Goal: Information Seeking & Learning: Learn about a topic

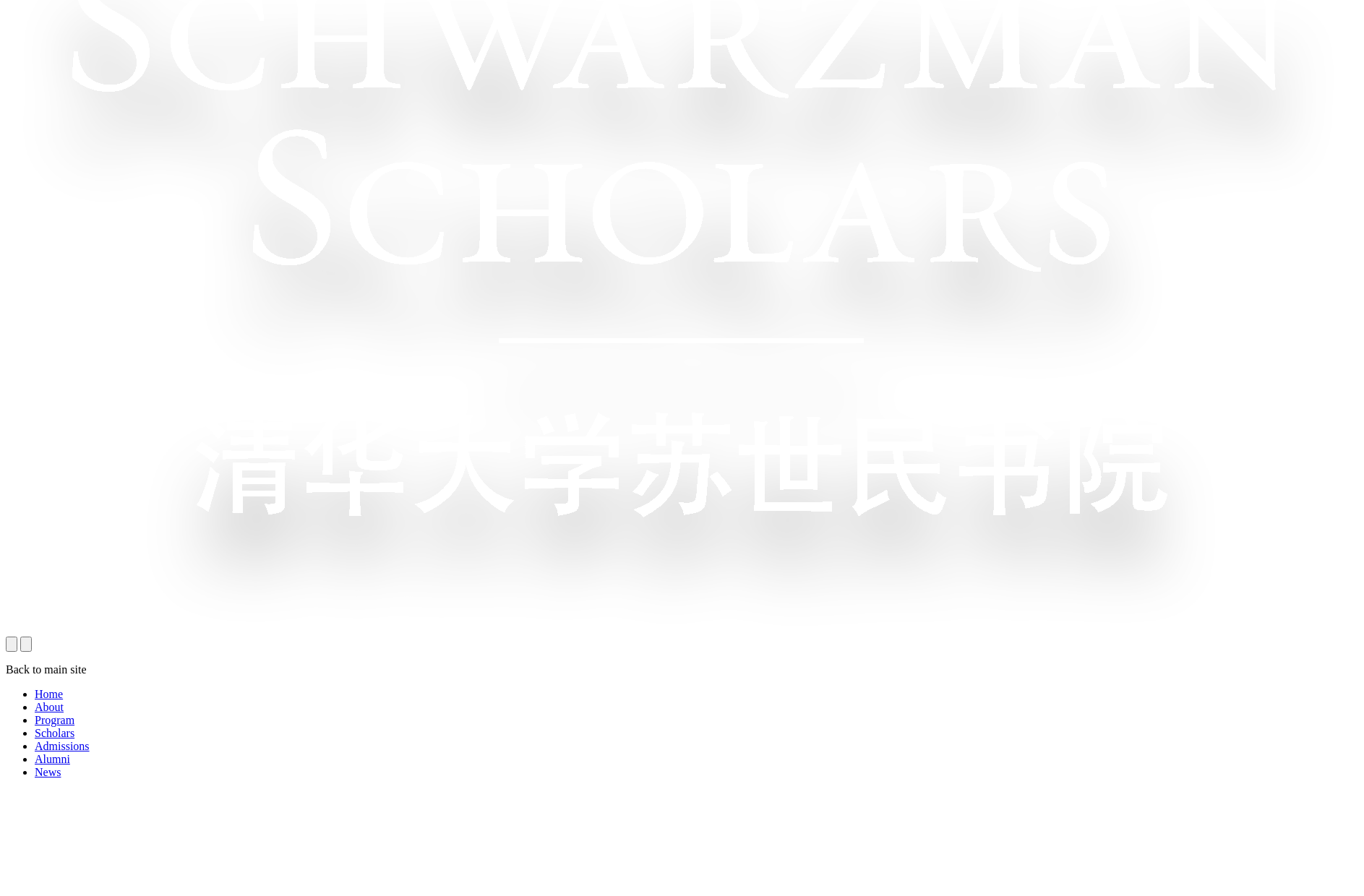
scroll to position [987, 0]
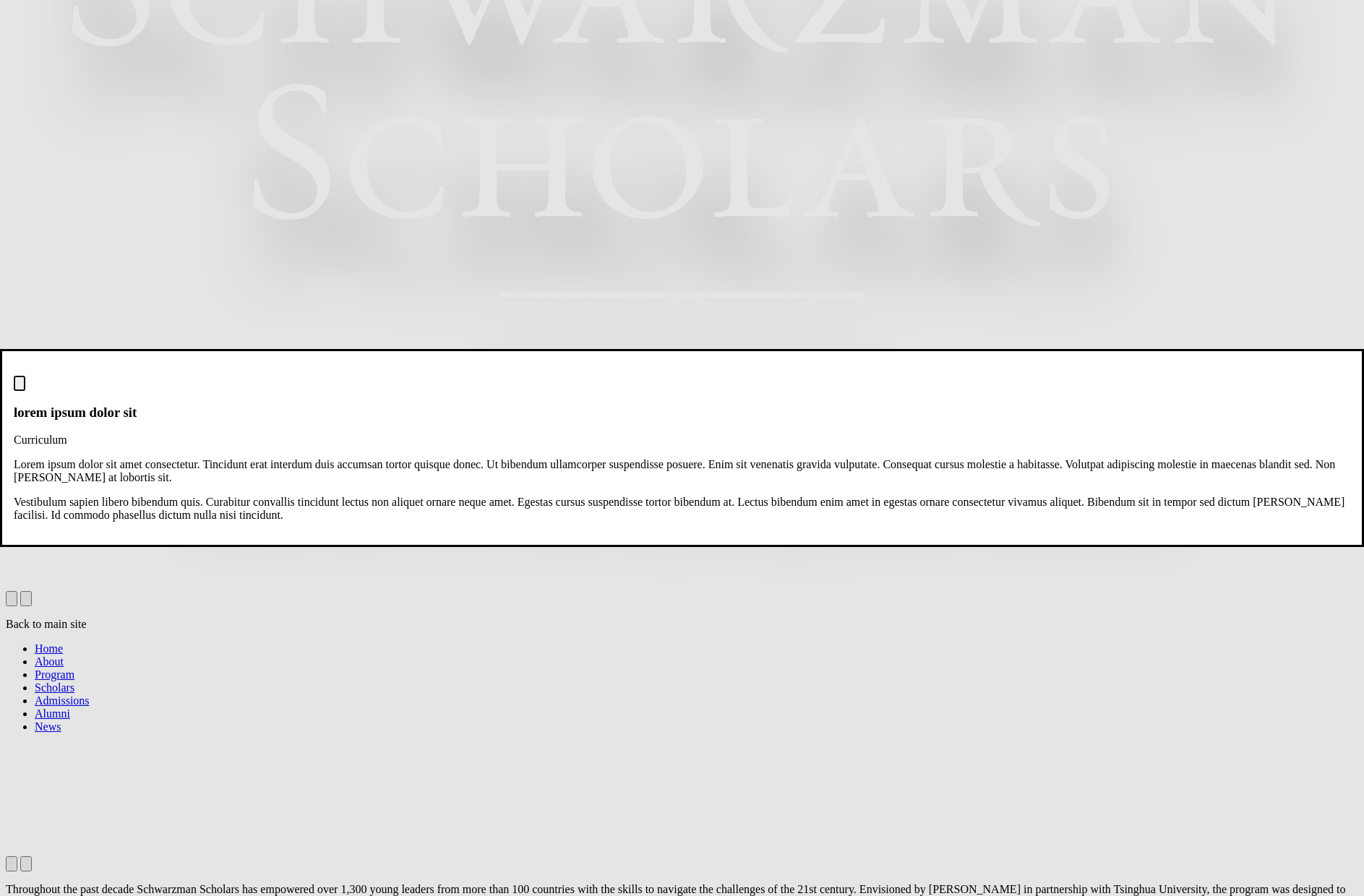
click at [20, 386] on img "Close modal dialog" at bounding box center [20, 386] width 0 height 0
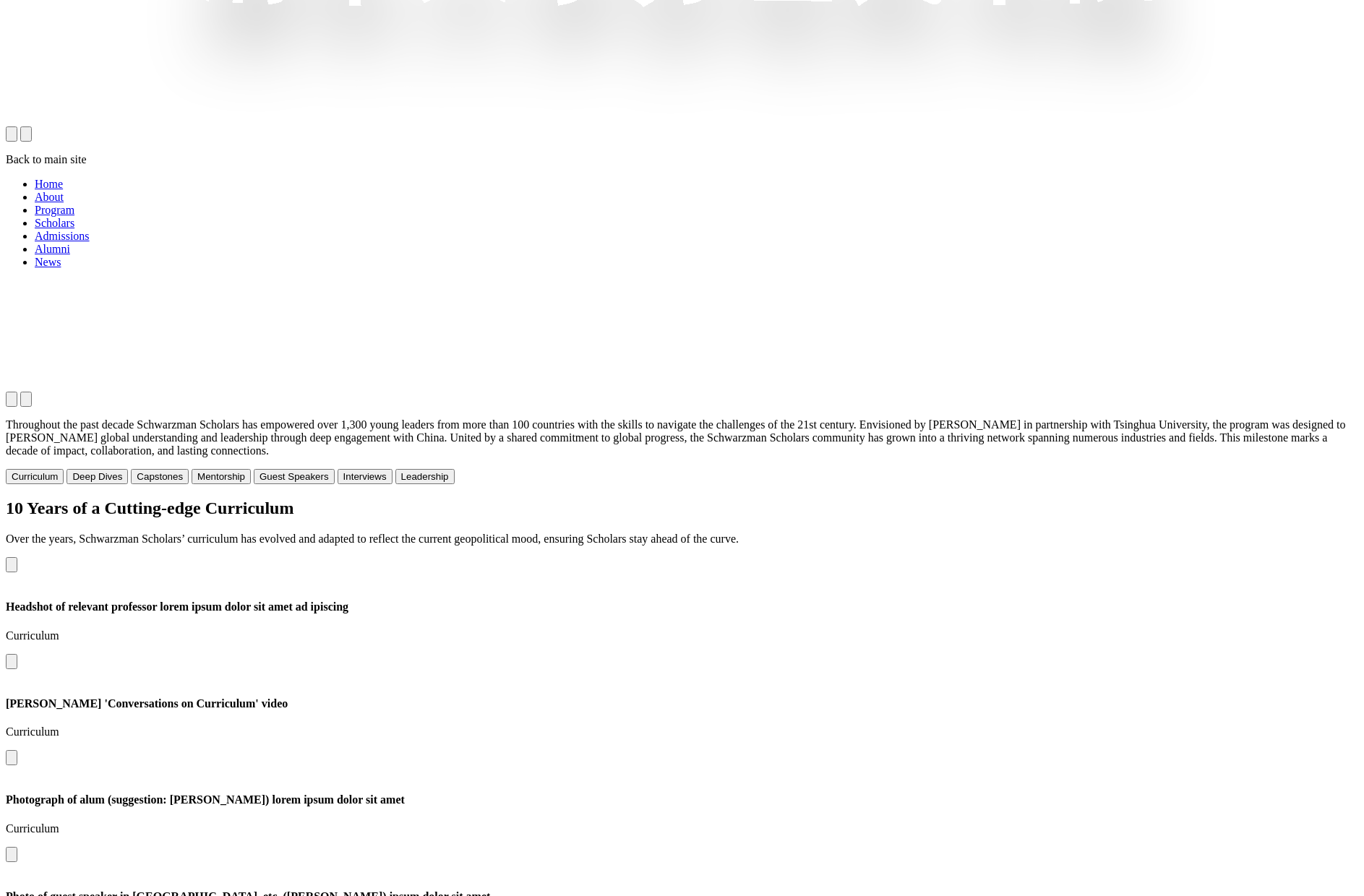
scroll to position [1465, 0]
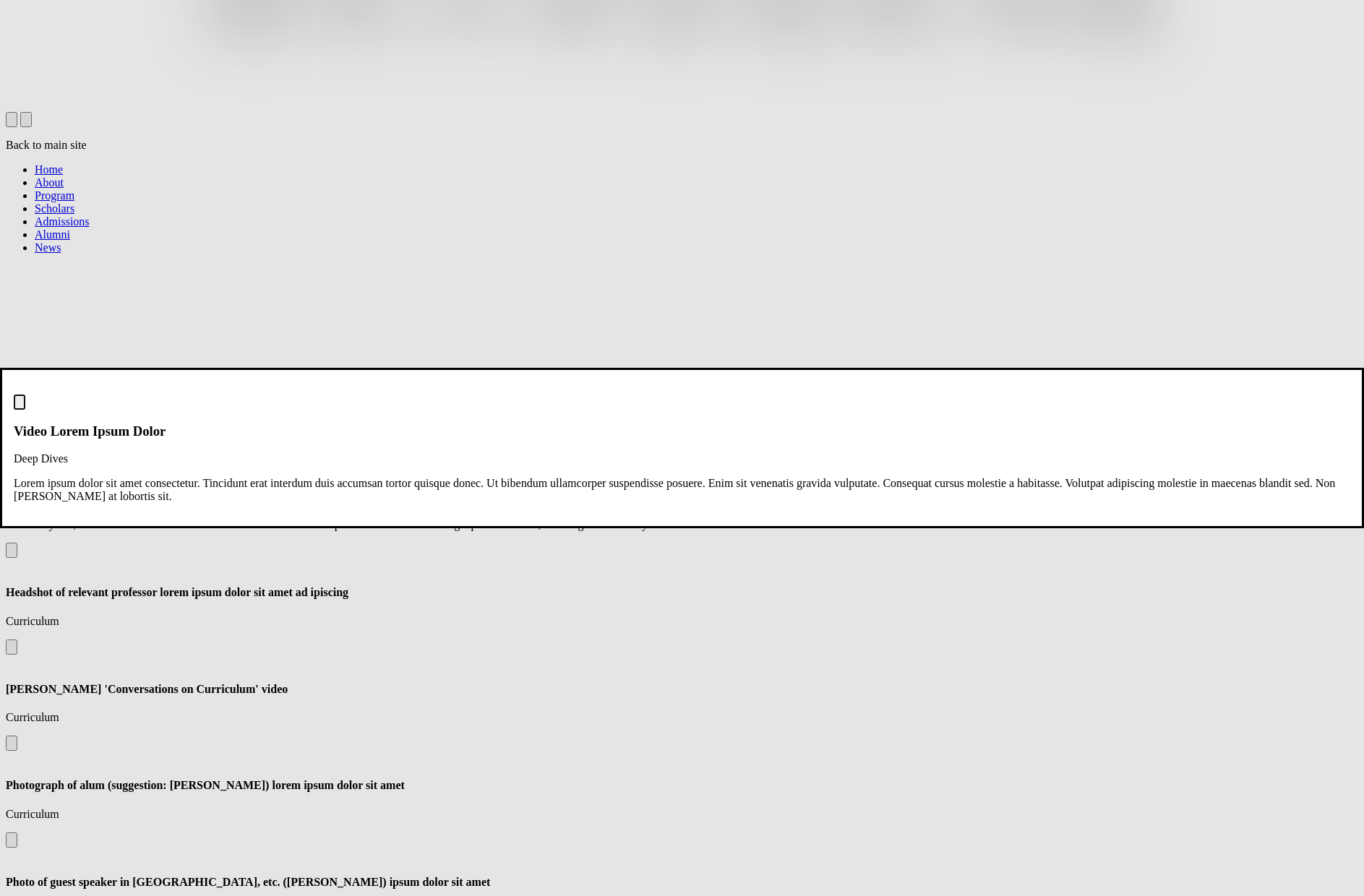
click at [20, 405] on img "Close modal dialog" at bounding box center [20, 405] width 0 height 0
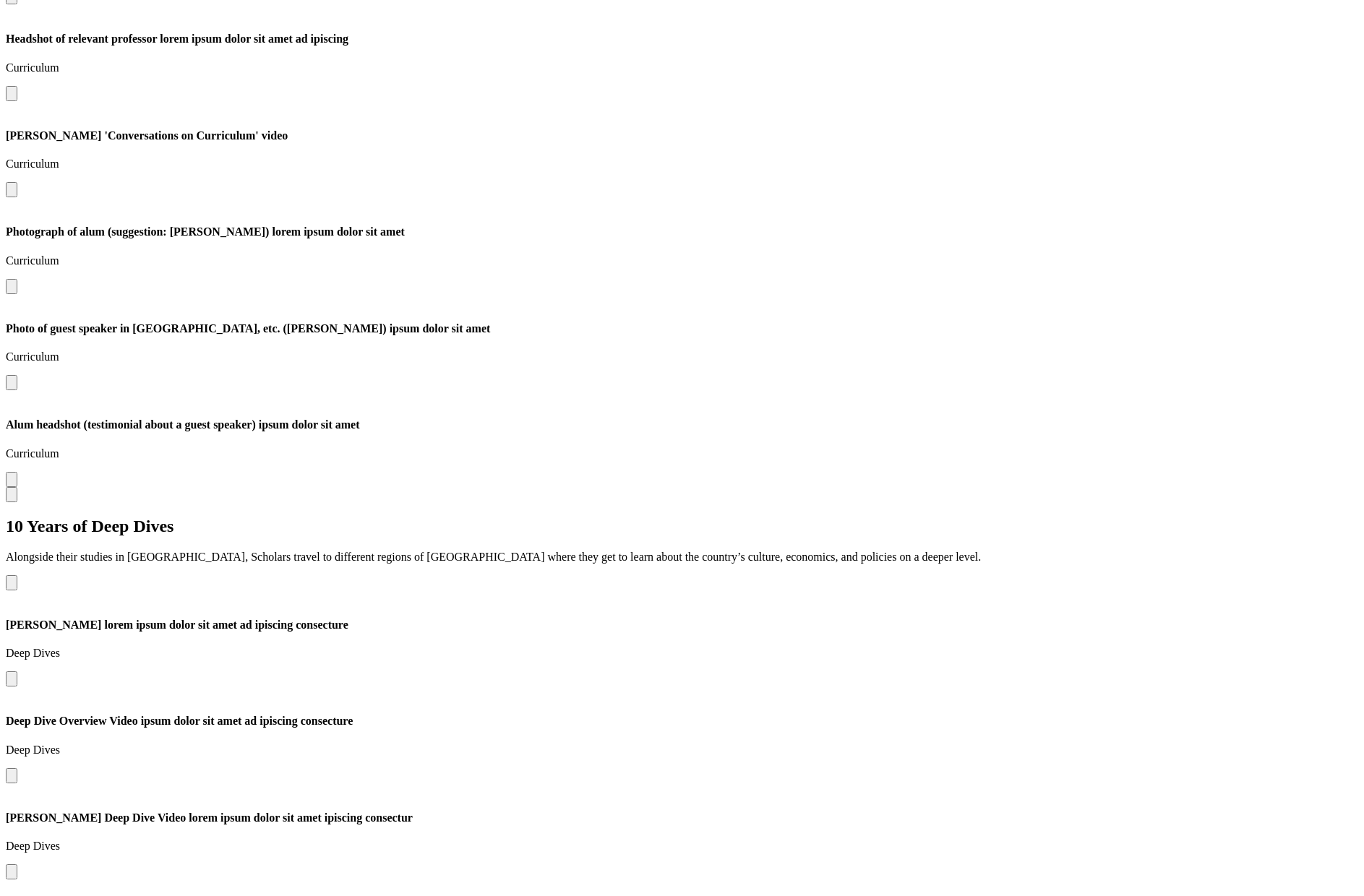
scroll to position [2045, 0]
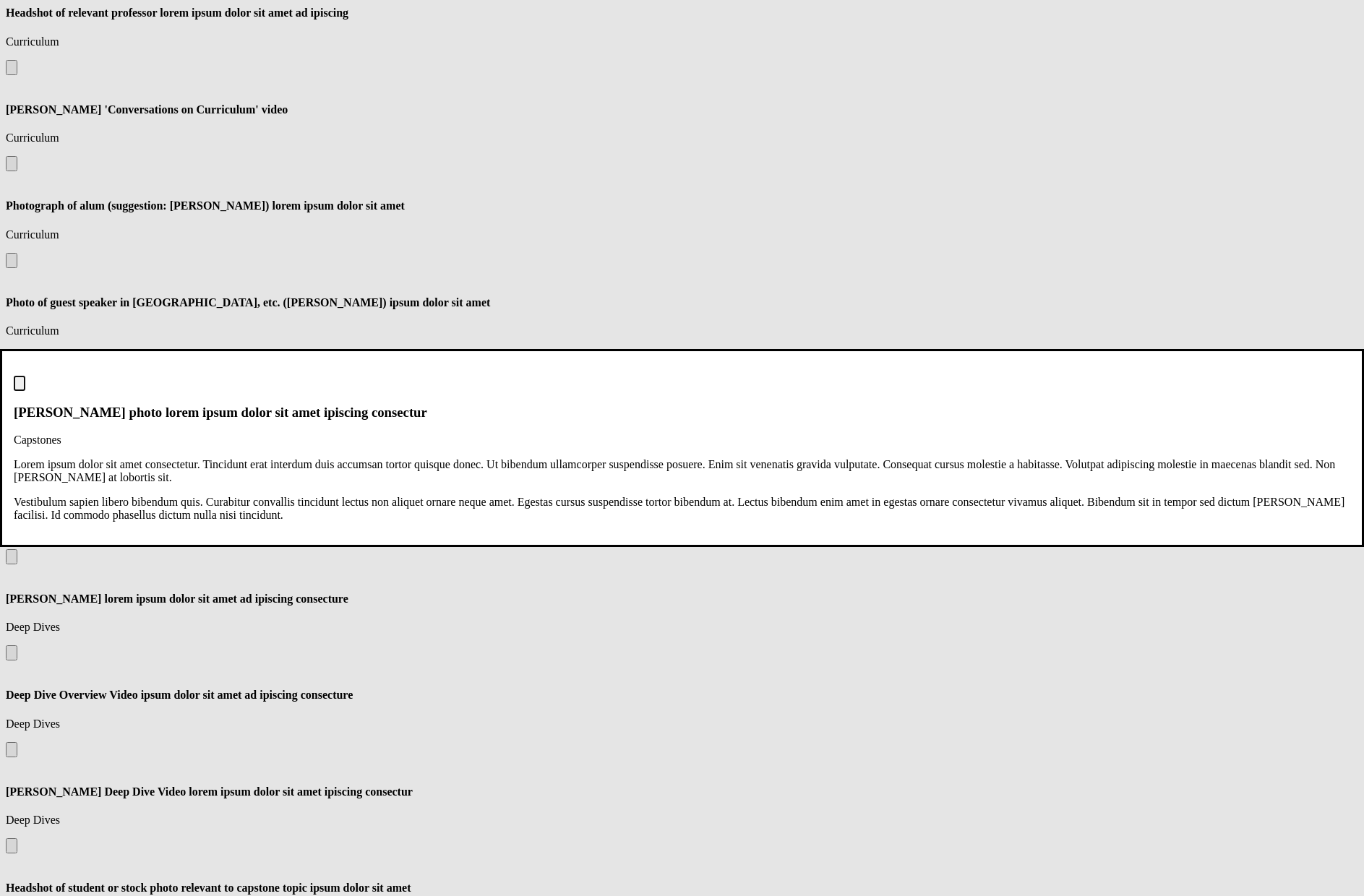
click at [526, 547] on dialog "[PERSON_NAME] photo lorem ipsum dolor sit amet ipiscing consectur Capstones Lor…" at bounding box center [682, 448] width 1364 height 198
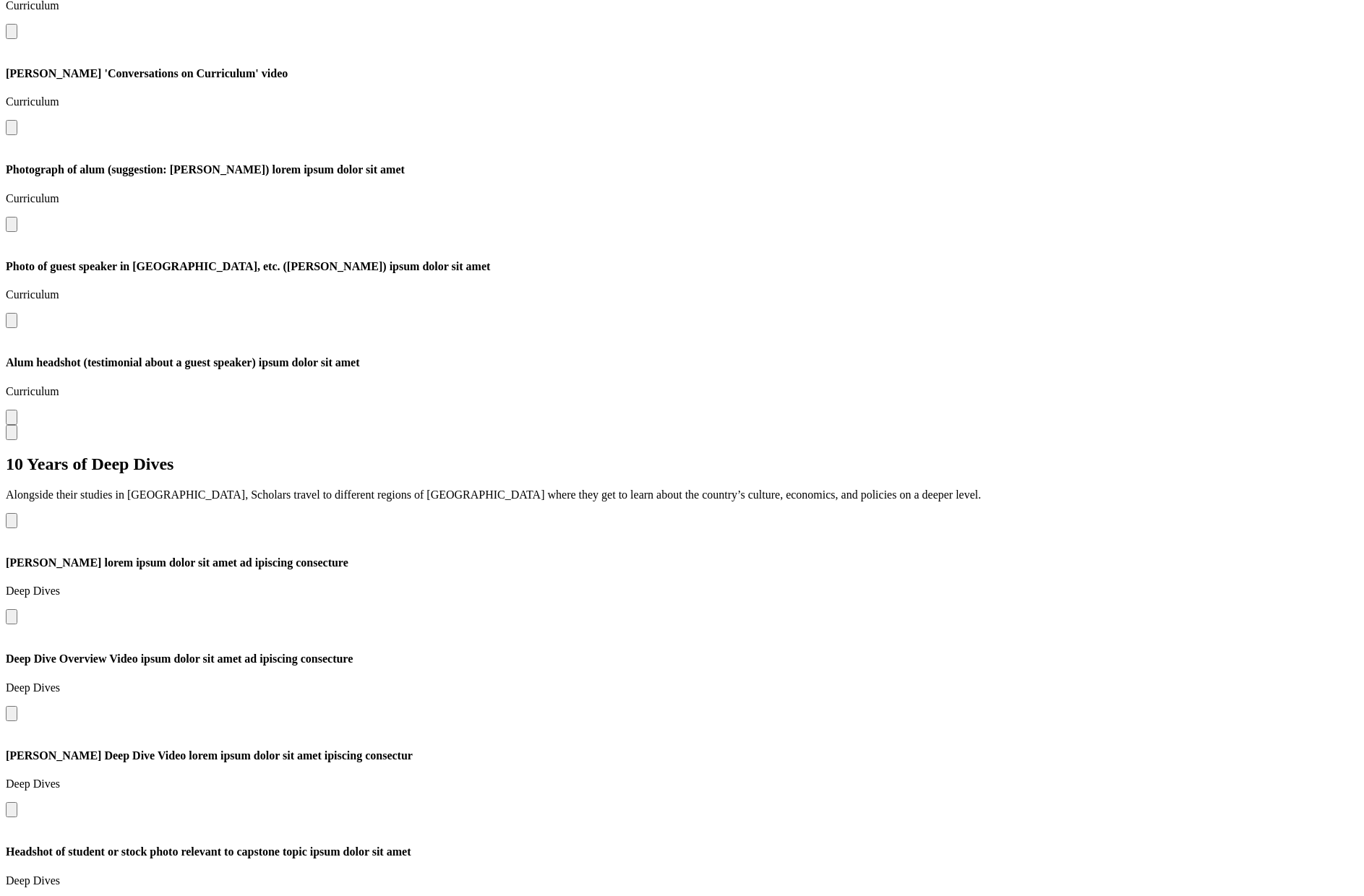
scroll to position [2236, 0]
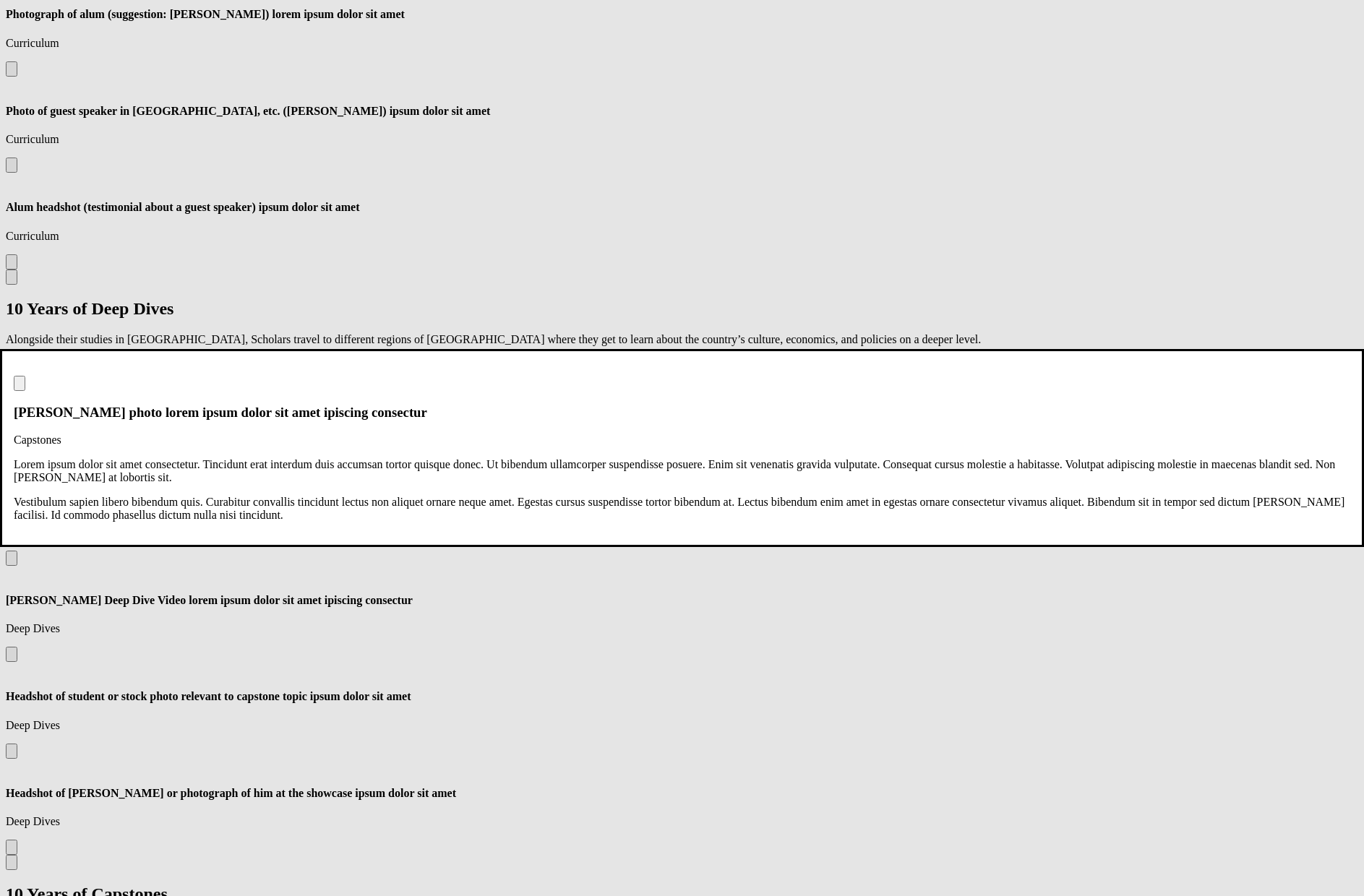
click at [20, 386] on img "Close modal dialog" at bounding box center [20, 386] width 0 height 0
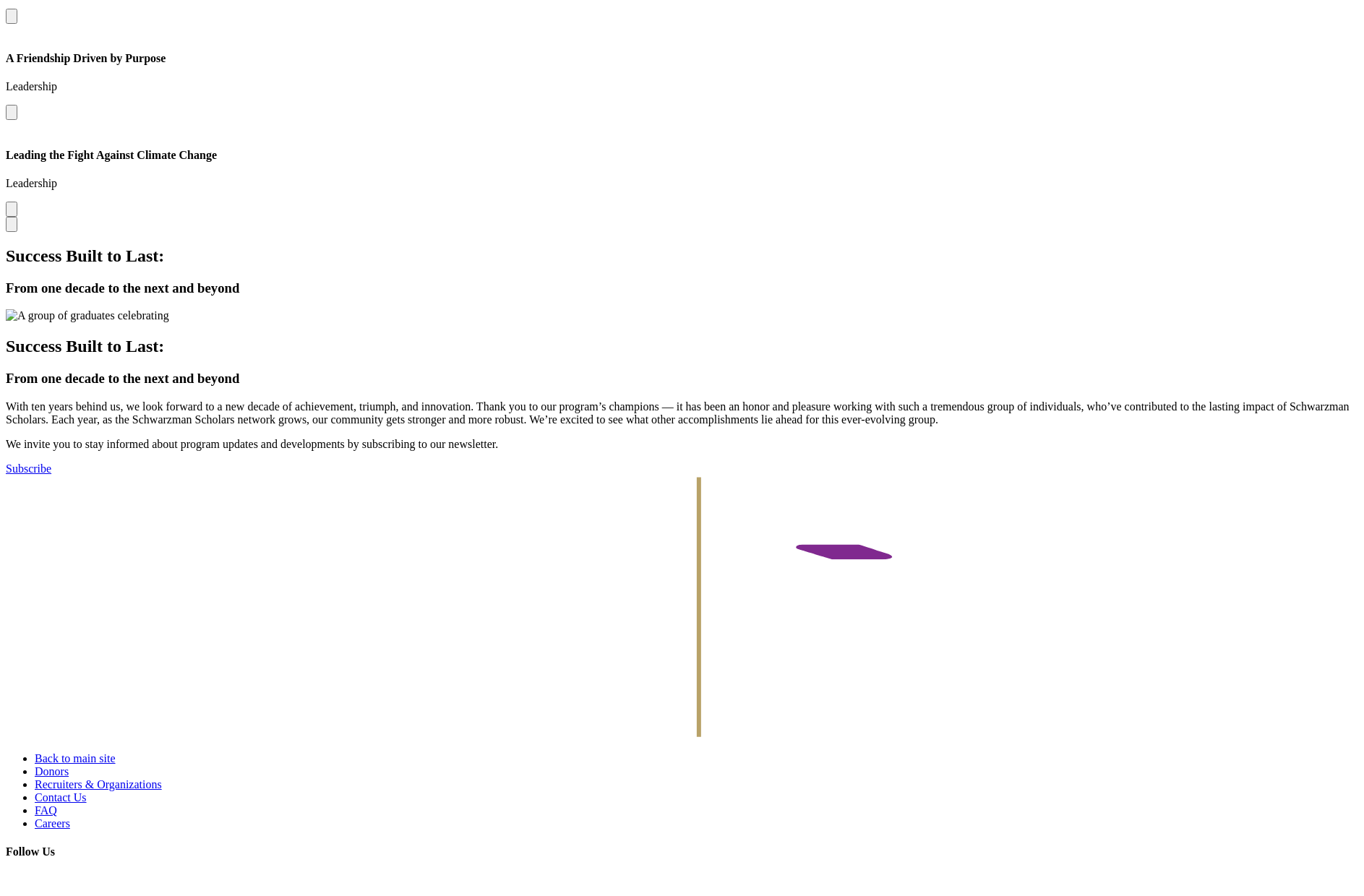
scroll to position [4921, 0]
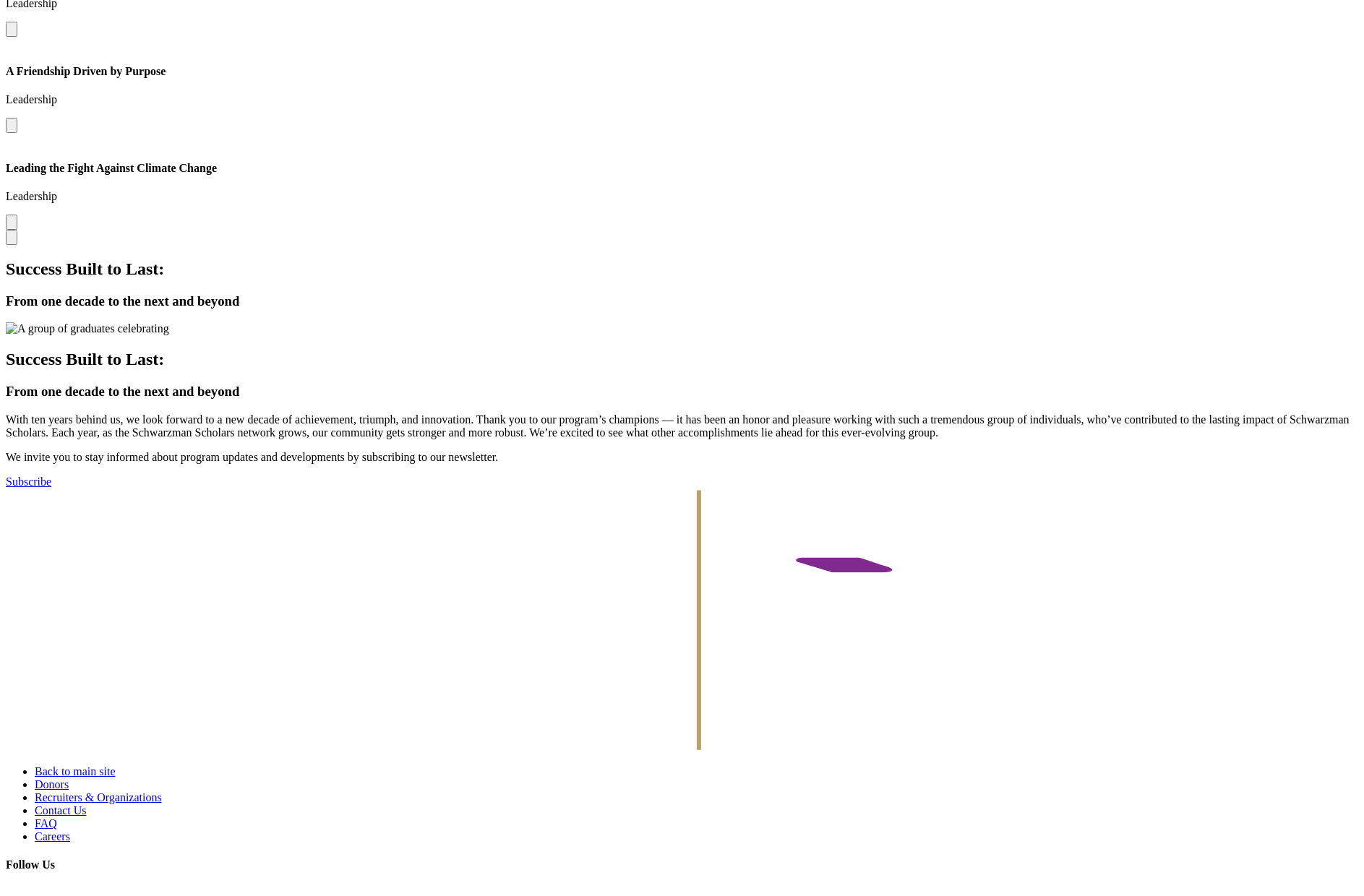
click at [17, 37] on button "Open modal for Expanding Our Understanding of China One Paper at a Time" at bounding box center [12, 29] width 12 height 15
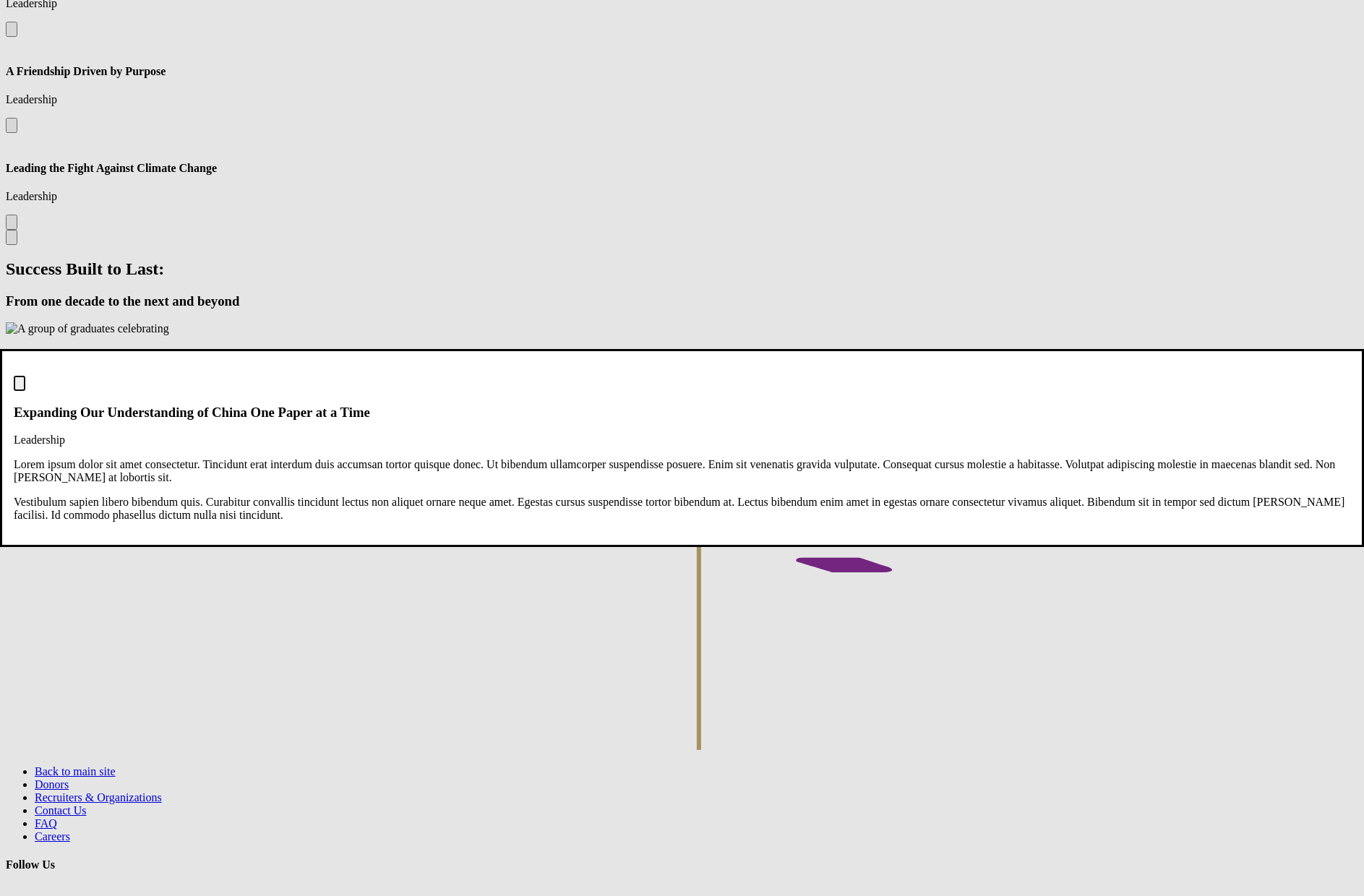
click at [20, 386] on img "Close modal dialog" at bounding box center [20, 386] width 0 height 0
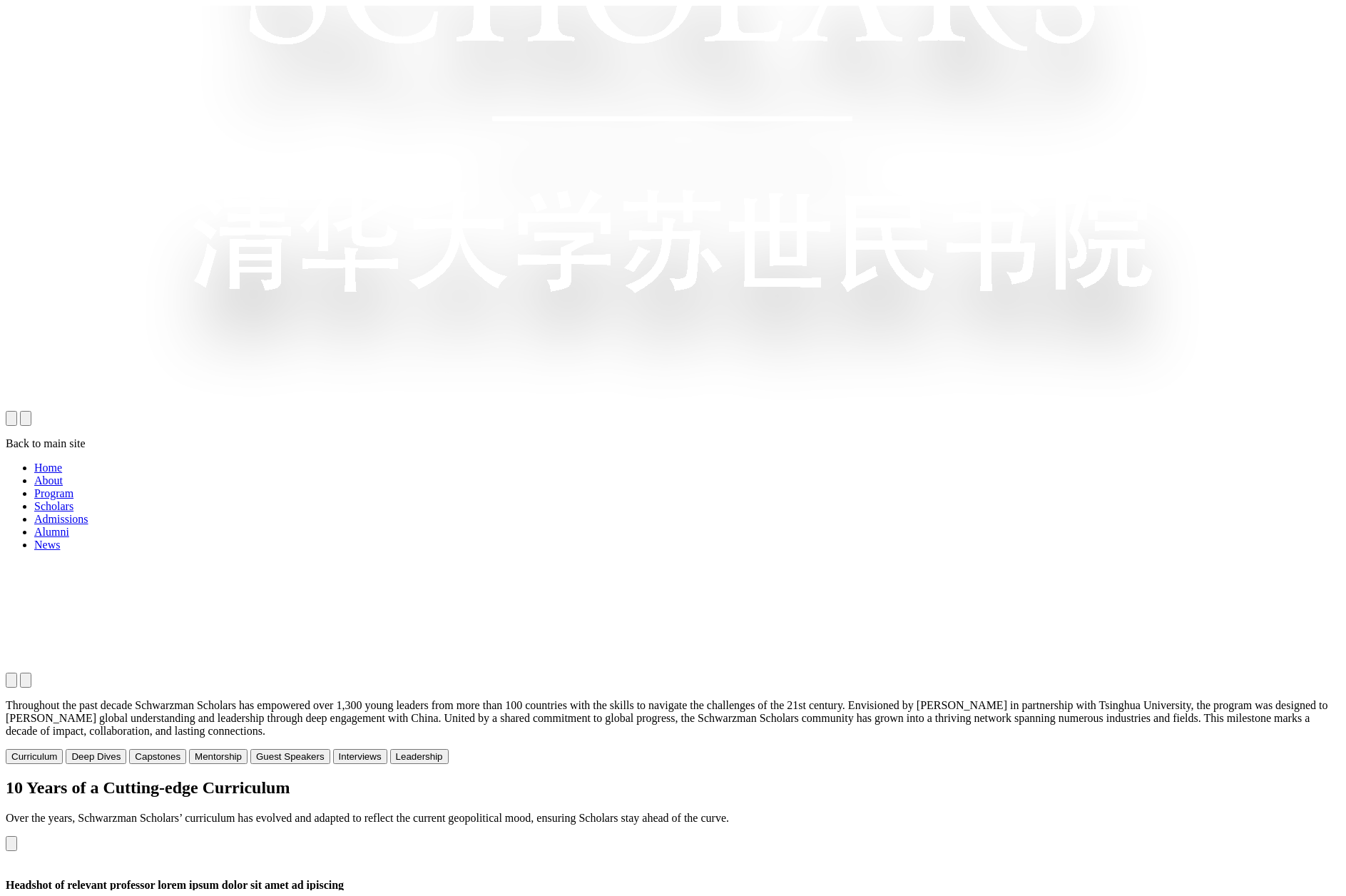
scroll to position [1038, 0]
